Goal: Find specific page/section: Find specific page/section

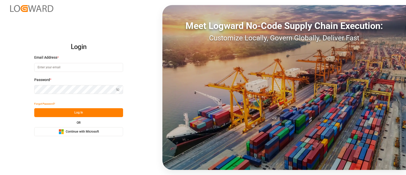
click at [97, 128] on button "Microsoft Logo Continue with Microsoft" at bounding box center [78, 131] width 89 height 9
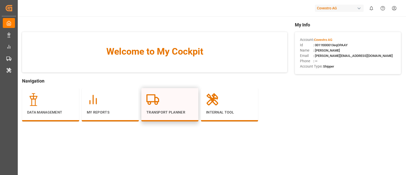
click at [154, 113] on p "Transport Planner" at bounding box center [169, 112] width 47 height 5
